Goal: Navigation & Orientation: Find specific page/section

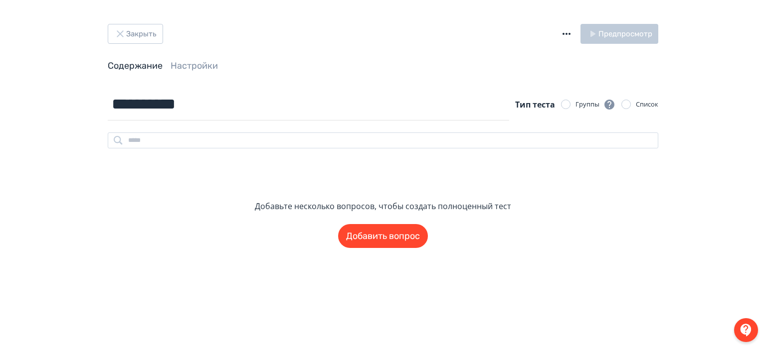
click at [138, 30] on button "Закрыть" at bounding box center [135, 34] width 55 height 20
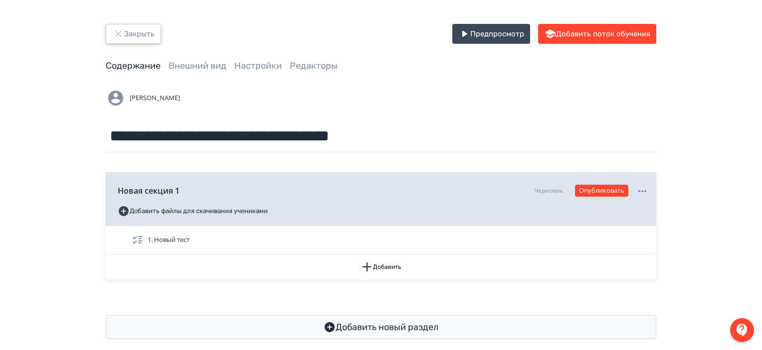
click at [137, 37] on button "Закрыть" at bounding box center [133, 34] width 55 height 20
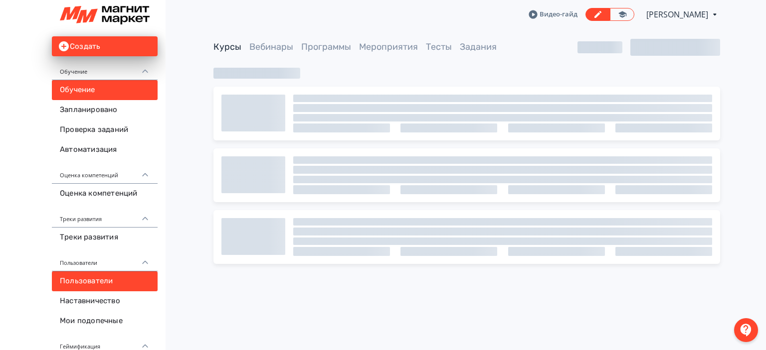
click at [110, 277] on link "Пользователи" at bounding box center [105, 282] width 106 height 20
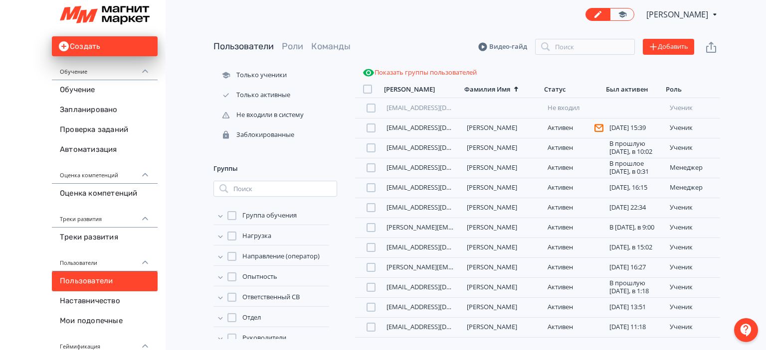
scroll to position [66, 0]
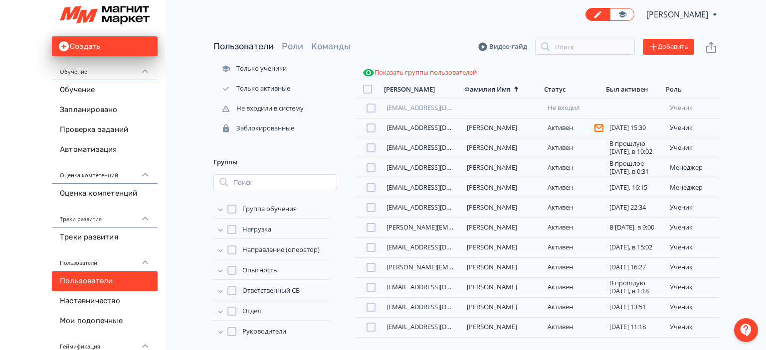
click at [219, 230] on icon at bounding box center [220, 230] width 4 height 2
click at [240, 242] on div at bounding box center [241, 243] width 9 height 9
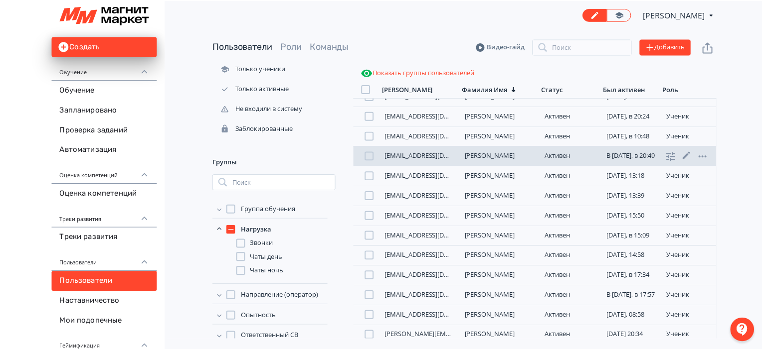
scroll to position [55, 0]
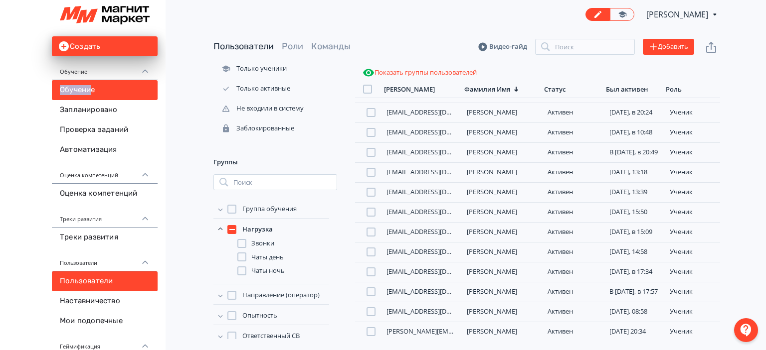
drag, startPoint x: 51, startPoint y: 97, endPoint x: 94, endPoint y: 85, distance: 44.5
click at [94, 85] on div "Создать Обучение Обучение Запланировано Проверка заданий Автоматизация Оценка к…" at bounding box center [83, 264] width 166 height 529
click at [94, 85] on link "Обучение" at bounding box center [105, 90] width 106 height 20
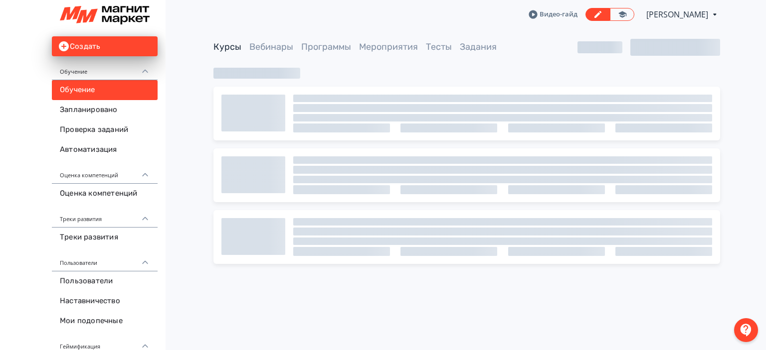
click at [323, 25] on div "Видео-гайд [PERSON_NAME] PRO Повысьте эффективность платформы при помощи дополн…" at bounding box center [466, 14] width 506 height 29
